Goal: Information Seeking & Learning: Learn about a topic

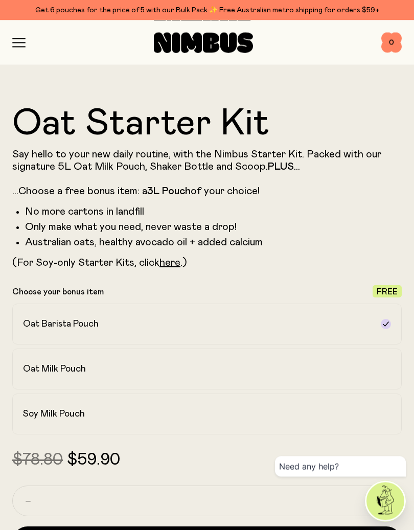
scroll to position [402, 0]
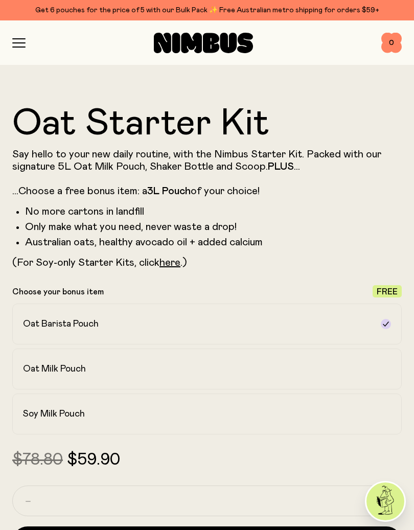
click at [171, 263] on link "here" at bounding box center [169, 262] width 21 height 10
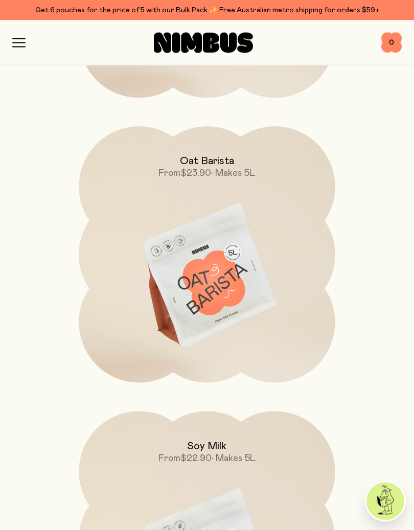
scroll to position [4166, 0]
click at [192, 273] on img at bounding box center [207, 276] width 256 height 301
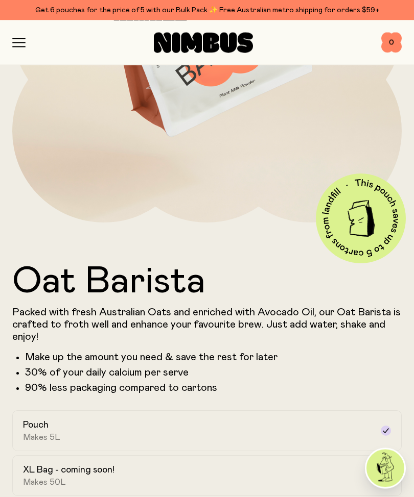
scroll to position [244, 0]
click at [25, 34] on div "Shop Mission FAQs Log In 0 0" at bounding box center [206, 42] width 389 height 44
click at [18, 34] on div "Shop Mission FAQs Log In 0 0" at bounding box center [206, 42] width 389 height 44
click at [17, 40] on icon "button" at bounding box center [18, 42] width 13 height 9
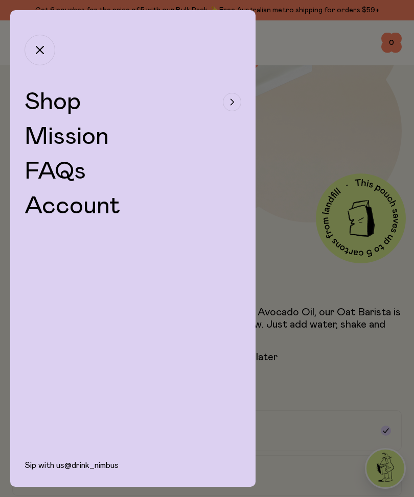
click at [56, 101] on span "Shop" at bounding box center [53, 102] width 56 height 25
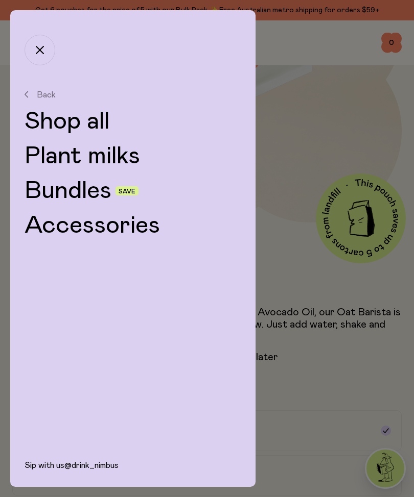
click at [82, 187] on link "Bundles" at bounding box center [68, 191] width 87 height 25
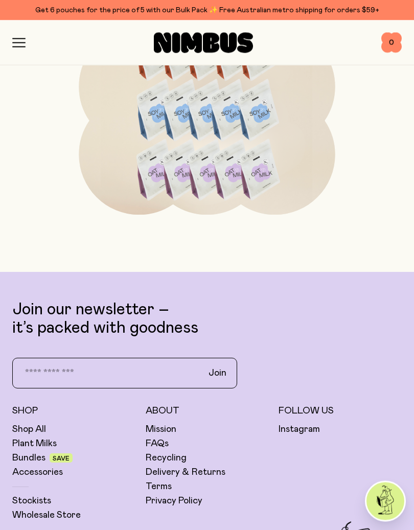
scroll to position [1965, 0]
click at [27, 495] on link "Stockists" at bounding box center [31, 500] width 39 height 12
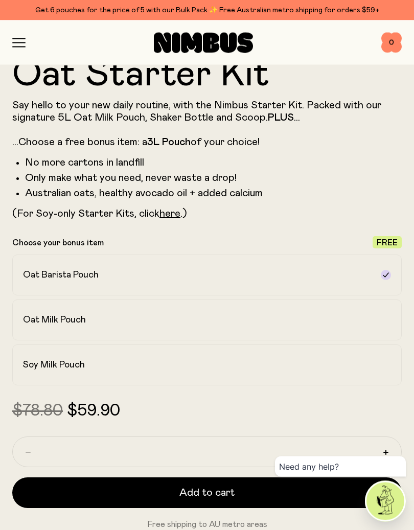
scroll to position [451, 0]
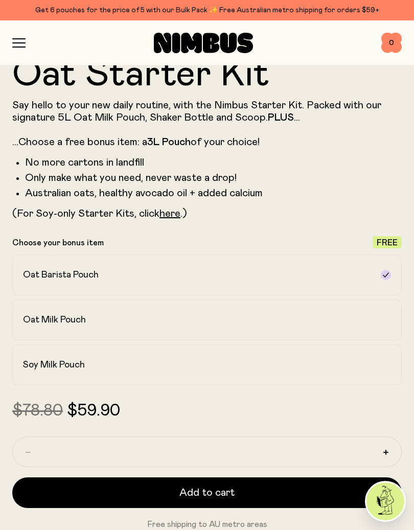
click at [132, 278] on div "Oat Barista Pouch" at bounding box center [197, 275] width 349 height 12
click at [385, 276] on icon at bounding box center [385, 274] width 6 height 5
click at [46, 317] on h2 "Oat Milk Pouch" at bounding box center [54, 320] width 63 height 12
click at [37, 368] on h2 "Soy Milk Pouch" at bounding box center [54, 364] width 62 height 12
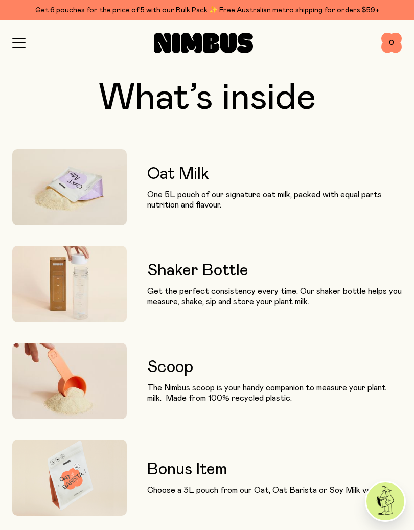
scroll to position [972, 0]
click at [77, 174] on img at bounding box center [69, 187] width 114 height 76
click at [161, 174] on h3 "Oat Milk" at bounding box center [274, 173] width 254 height 18
click at [79, 188] on img at bounding box center [69, 187] width 114 height 76
click at [82, 186] on img at bounding box center [69, 187] width 114 height 76
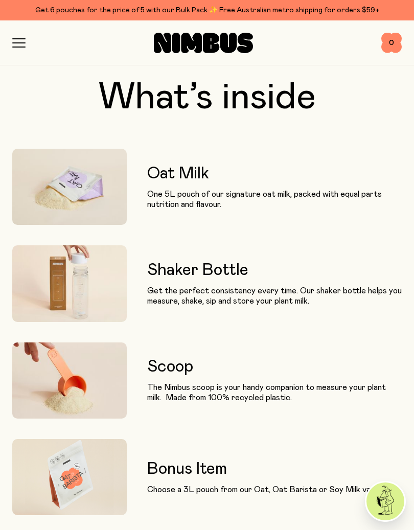
click at [20, 39] on icon "button" at bounding box center [18, 42] width 13 height 9
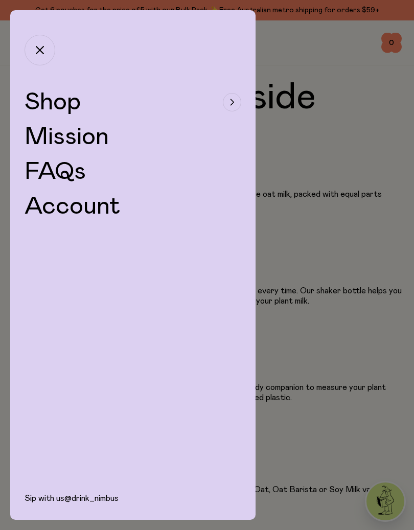
click at [45, 99] on span "Shop" at bounding box center [53, 102] width 56 height 25
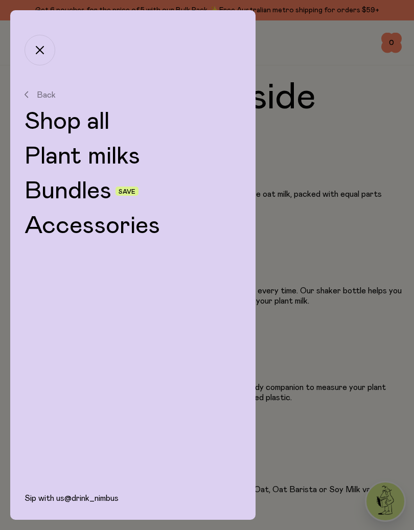
click at [68, 153] on link "Plant milks" at bounding box center [133, 156] width 217 height 25
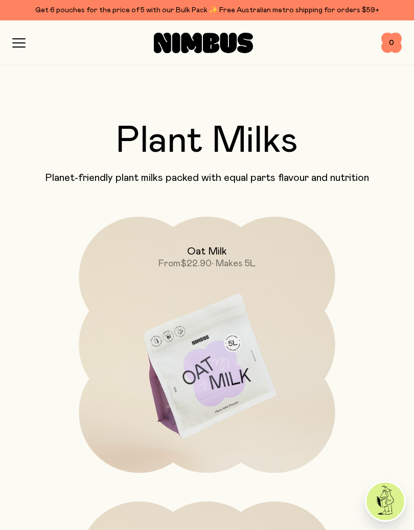
click at [202, 369] on img at bounding box center [207, 367] width 256 height 301
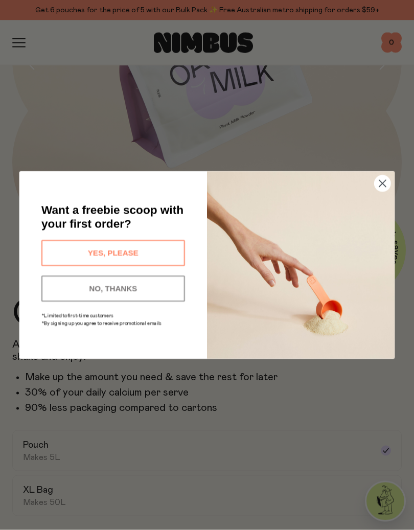
scroll to position [213, 0]
click at [380, 186] on icon "Close dialog" at bounding box center [382, 183] width 7 height 7
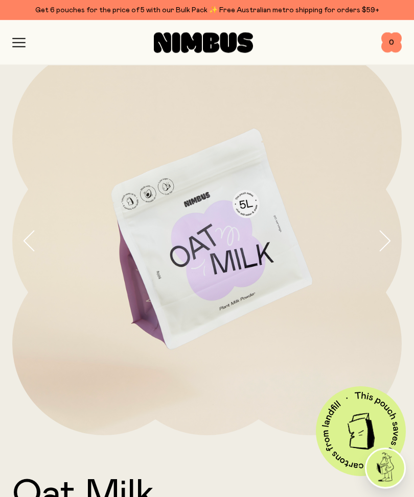
scroll to position [0, 0]
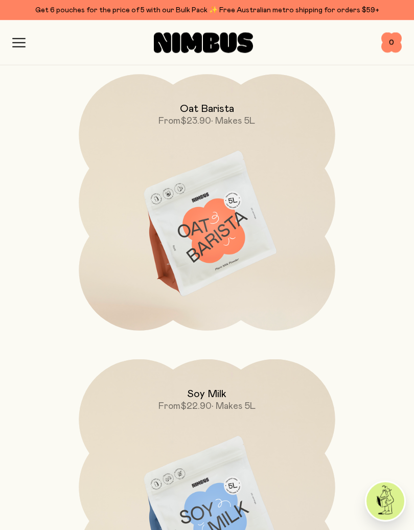
scroll to position [428, 0]
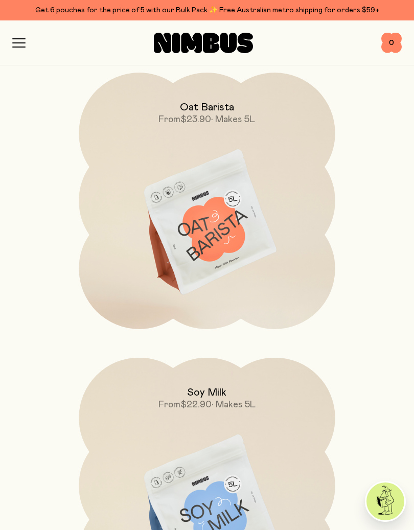
click at [198, 206] on img at bounding box center [207, 223] width 256 height 301
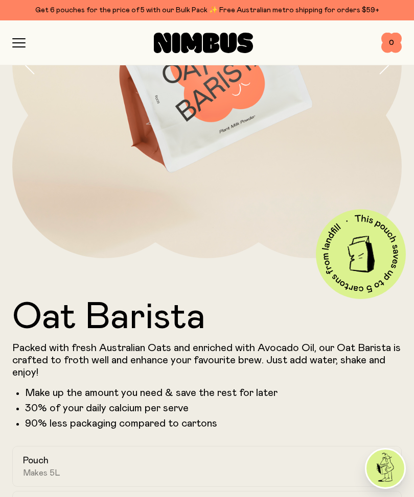
scroll to position [208, 0]
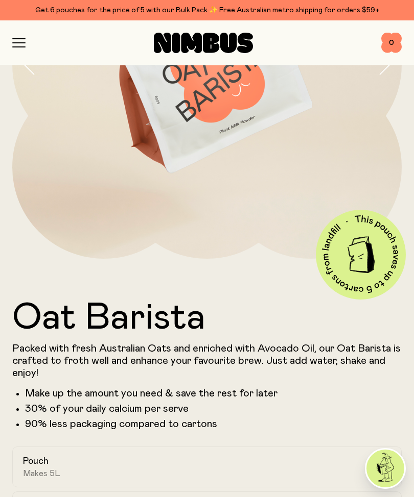
click at [21, 43] on icon "button" at bounding box center [18, 42] width 13 height 9
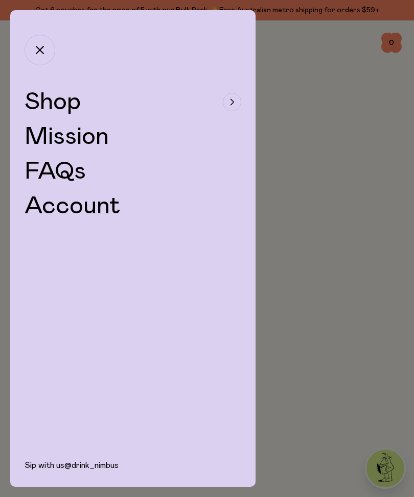
scroll to position [428, 0]
click at [36, 43] on button "button" at bounding box center [40, 50] width 31 height 31
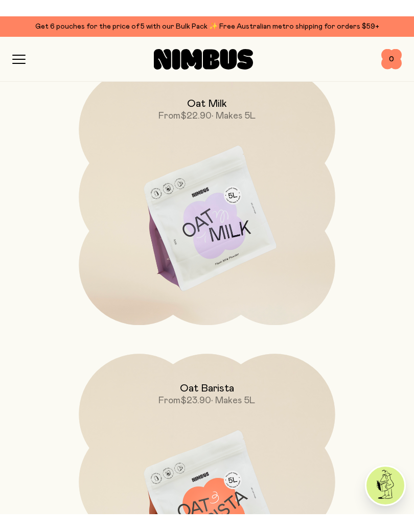
scroll to position [165, 0]
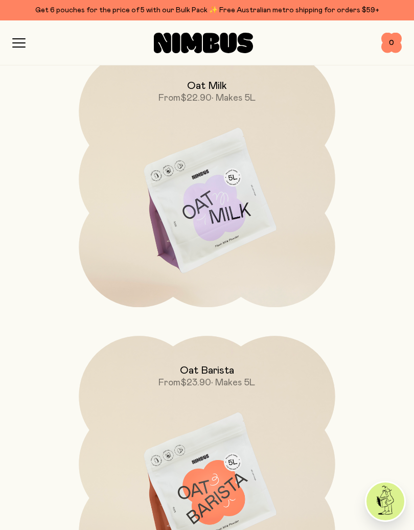
click at [195, 188] on img at bounding box center [207, 201] width 256 height 301
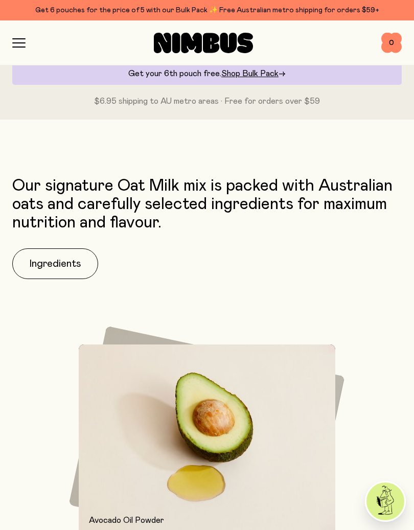
scroll to position [821, 0]
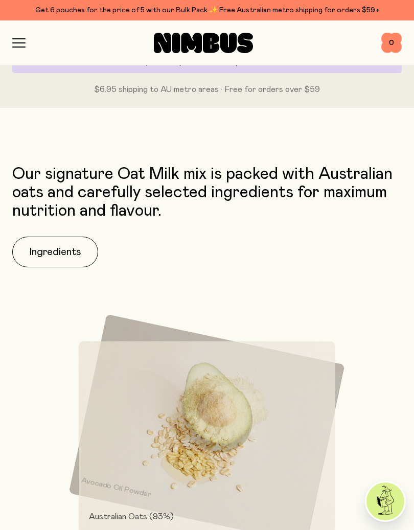
click at [60, 247] on button "Ingredients" at bounding box center [55, 251] width 86 height 31
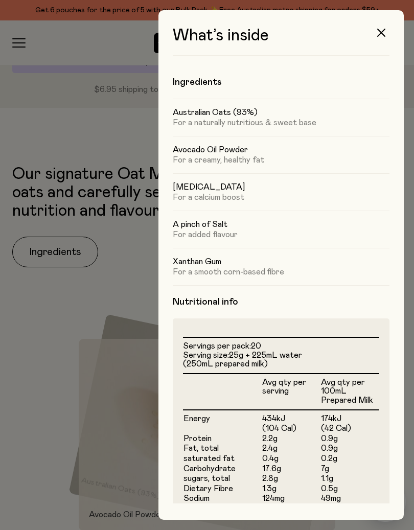
click at [385, 30] on icon "button" at bounding box center [381, 33] width 8 height 8
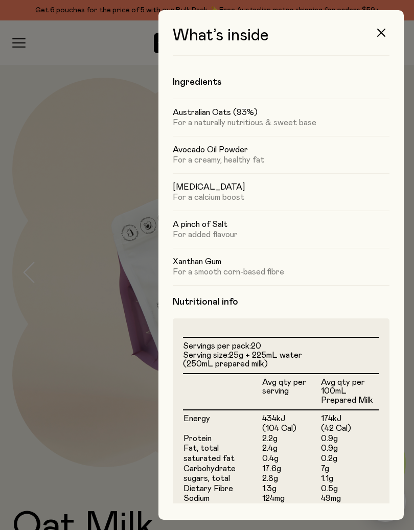
scroll to position [821, 0]
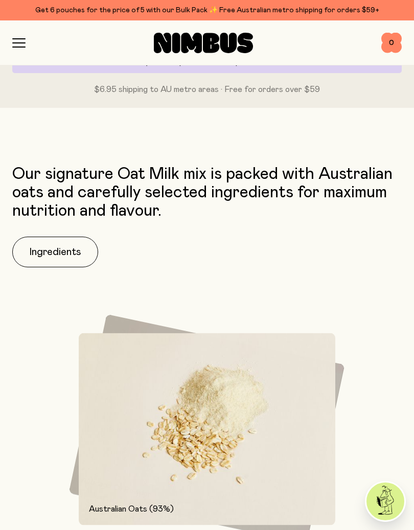
click at [26, 497] on div "Our signature Oat Milk mix is packed with Australian oats and carefully selecte…" at bounding box center [206, 391] width 389 height 453
click at [48, 497] on div "Our signature Oat Milk mix is packed with Australian oats and carefully selecte…" at bounding box center [206, 391] width 389 height 453
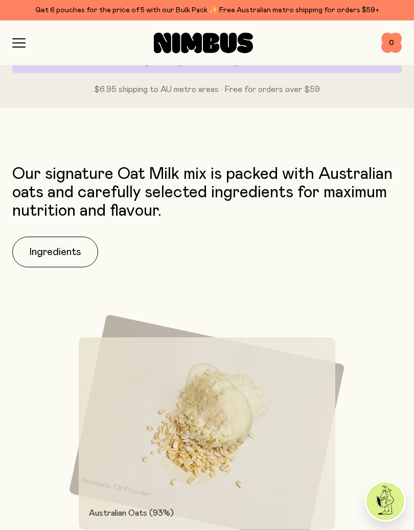
click at [38, 453] on div "Our signature Oat Milk mix is packed with Australian oats and carefully selecte…" at bounding box center [206, 391] width 389 height 453
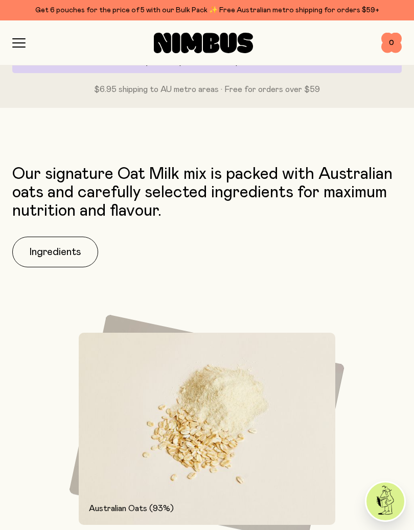
click at [33, 497] on div "Our signature Oat Milk mix is packed with Australian oats and carefully selecte…" at bounding box center [206, 391] width 389 height 453
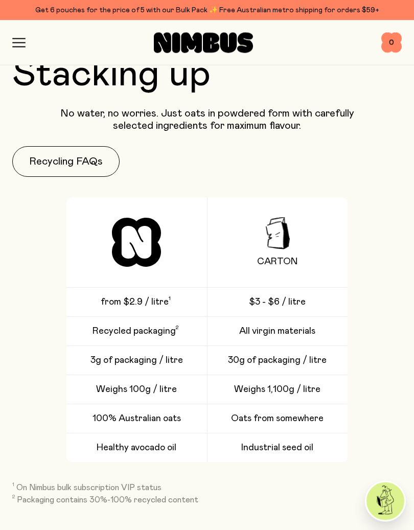
scroll to position [2143, 0]
click at [18, 497] on div "Our signature Oat Milk mix is packed with Australian oats and carefully selecte…" at bounding box center [207, 505] width 414 height 3325
click at [0, 497] on div "Our signature Oat Milk mix is packed with Australian oats and carefully selecte…" at bounding box center [207, 505] width 414 height 3325
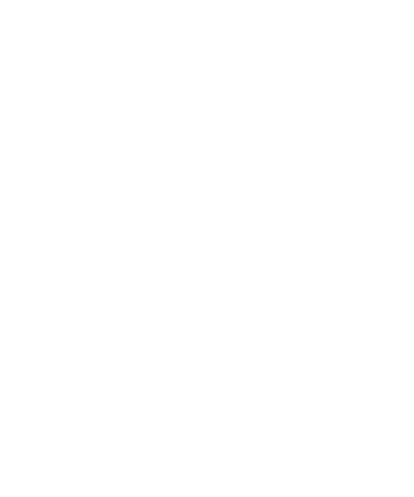
scroll to position [165, 0]
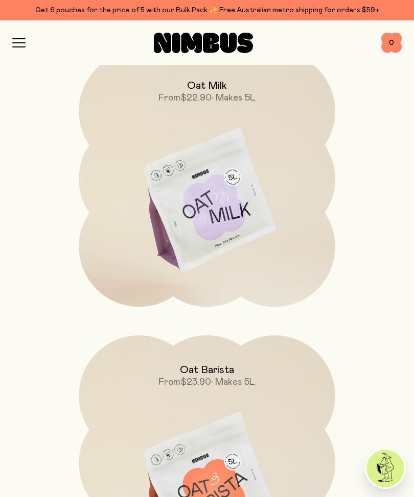
click at [209, 180] on img at bounding box center [207, 201] width 256 height 301
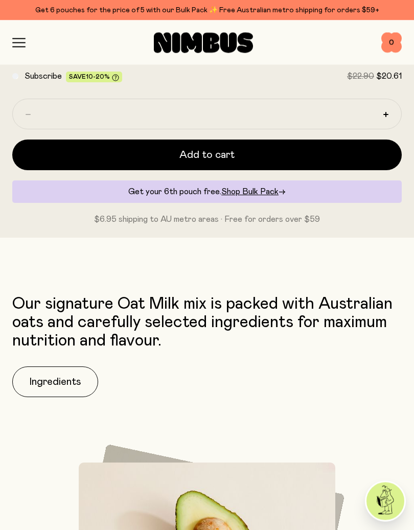
scroll to position [691, 0]
click at [56, 387] on button "Ingredients" at bounding box center [55, 381] width 86 height 31
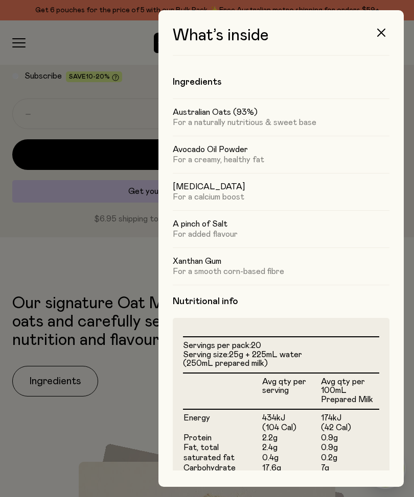
scroll to position [0, 0]
click at [383, 32] on icon "button" at bounding box center [381, 33] width 8 height 8
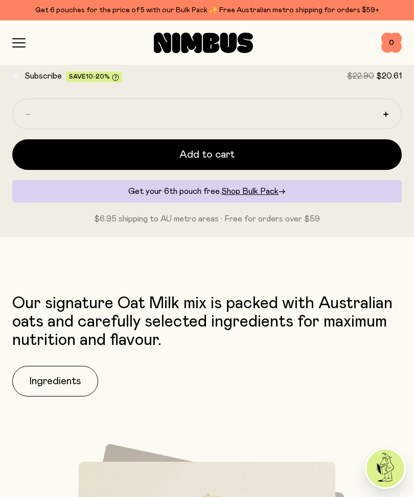
click at [385, 469] on img at bounding box center [385, 469] width 38 height 38
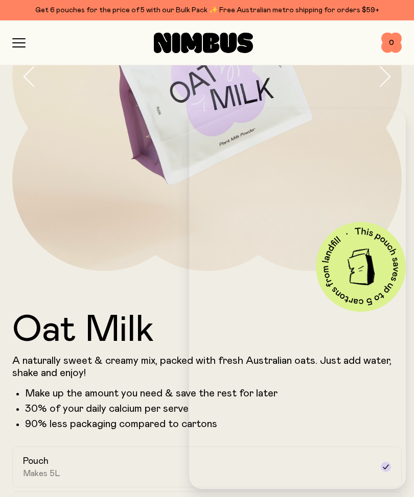
scroll to position [0, 0]
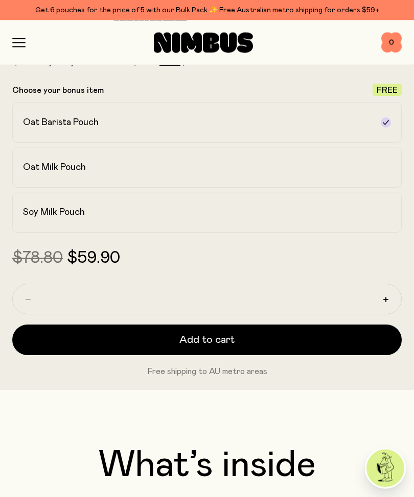
scroll to position [604, 0]
click at [52, 213] on h2 "Soy Milk Pouch" at bounding box center [54, 212] width 62 height 12
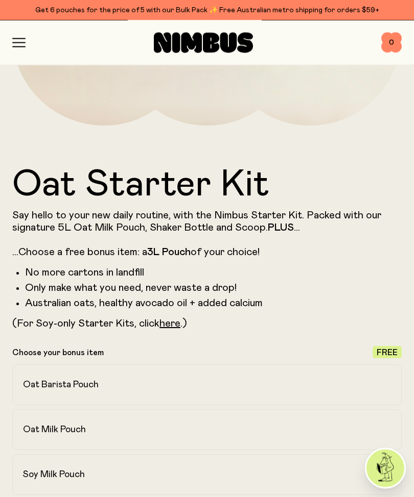
scroll to position [337, 0]
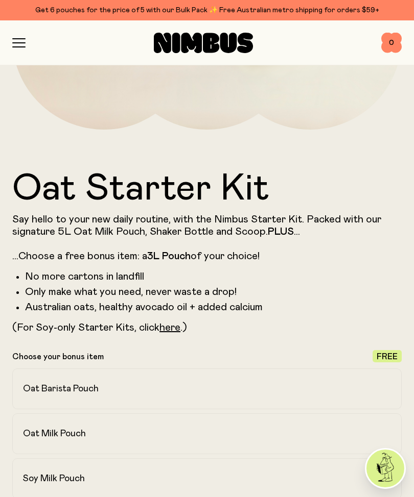
click at [20, 40] on icon "button" at bounding box center [18, 42] width 13 height 9
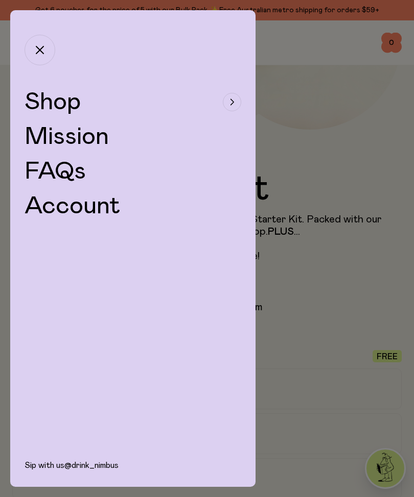
click at [60, 106] on span "Shop" at bounding box center [53, 102] width 56 height 25
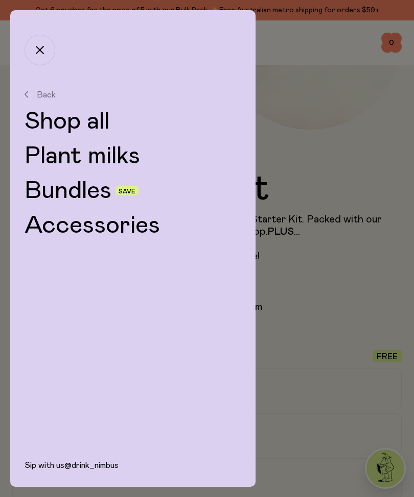
click at [77, 154] on link "Plant milks" at bounding box center [133, 156] width 217 height 25
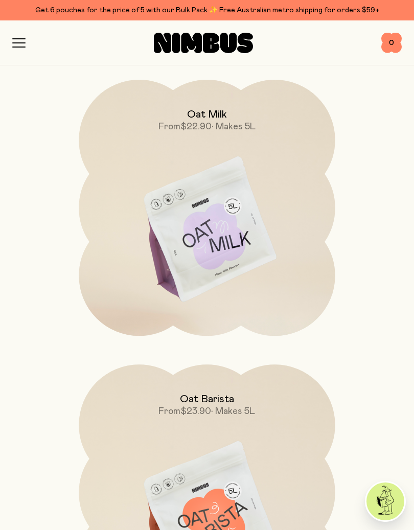
scroll to position [146, 0]
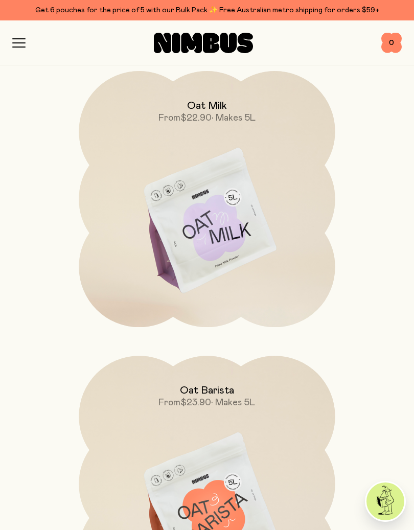
click at [200, 229] on img at bounding box center [207, 221] width 256 height 301
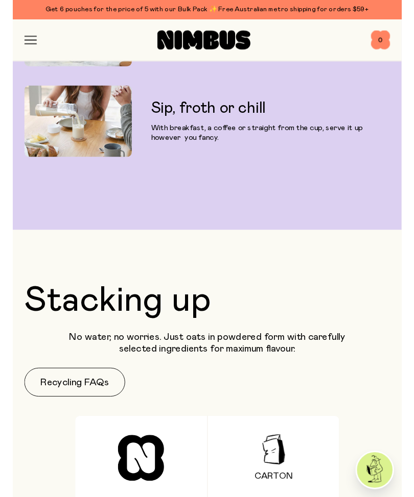
scroll to position [1897, 0]
